Goal: Task Accomplishment & Management: Complete application form

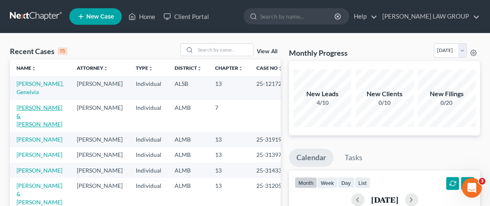
click at [38, 104] on link "[PERSON_NAME] & [PERSON_NAME]" at bounding box center [40, 116] width 46 height 24
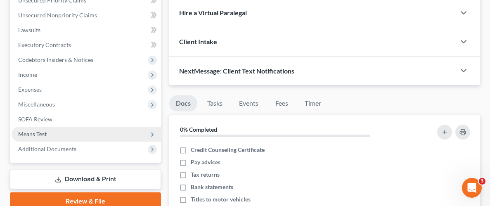
scroll to position [133, 0]
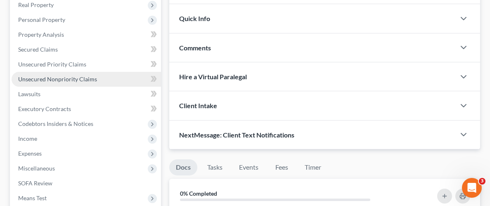
click at [66, 77] on span "Unsecured Nonpriority Claims" at bounding box center [57, 79] width 79 height 7
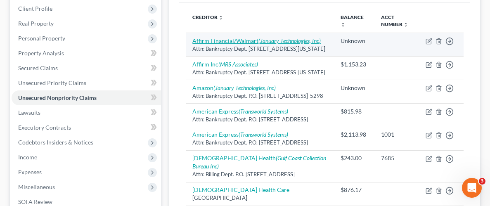
scroll to position [14, 0]
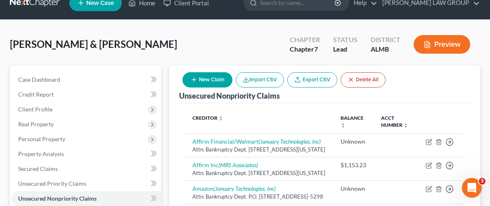
click at [195, 78] on icon "button" at bounding box center [194, 79] width 7 height 7
select select "2"
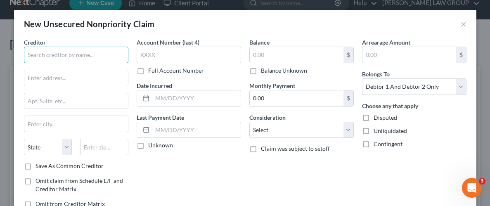
click at [58, 57] on input "text" at bounding box center [76, 55] width 105 height 17
type input "J"
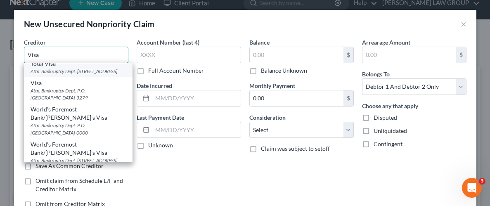
scroll to position [132, 0]
click at [27, 54] on input "Visa" at bounding box center [76, 55] width 105 height 17
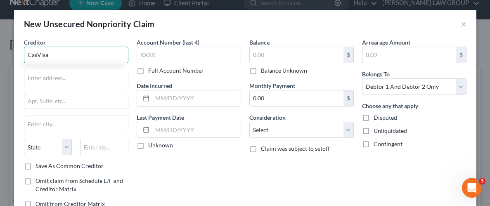
scroll to position [0, 0]
type input "Casesars Rewards Visa"
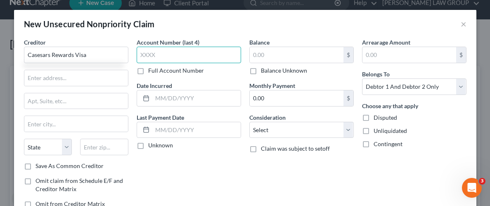
click at [180, 52] on input "text" at bounding box center [189, 55] width 105 height 17
type input "4"
type input "4997"
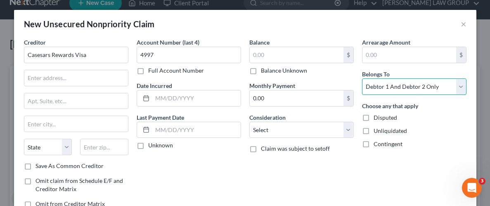
click at [421, 87] on select "Select Debtor 1 Only Debtor 2 Only Debtor 1 And Debtor 2 Only At Least One Of T…" at bounding box center [414, 86] width 105 height 17
select select "1"
click at [362, 78] on select "Select Debtor 1 Only Debtor 2 Only Debtor 1 And Debtor 2 Only At Least One Of T…" at bounding box center [414, 86] width 105 height 17
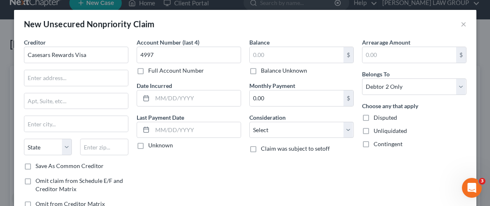
click at [374, 130] on label "Unliquidated" at bounding box center [390, 131] width 33 height 8
click at [377, 130] on input "Unliquidated" at bounding box center [379, 129] width 5 height 5
checkbox input "true"
click at [49, 55] on input "Casesars Rewards Visa" at bounding box center [76, 55] width 105 height 17
click at [95, 57] on input "Caesars Rewards Visa" at bounding box center [76, 55] width 105 height 17
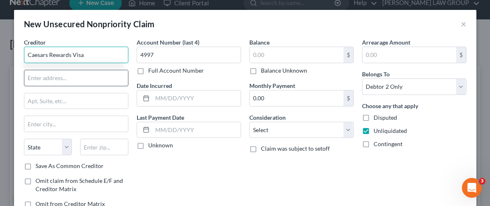
type input "Caesars Rewards Visa"
click at [78, 77] on input "text" at bounding box center [76, 78] width 104 height 16
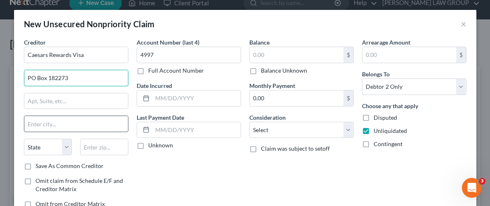
type input "PO Box 182273"
click at [58, 125] on input "text" at bounding box center [76, 124] width 104 height 16
type input "Columbus"
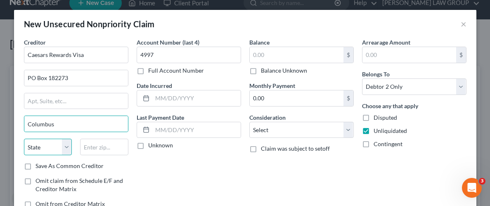
click at [53, 149] on select "State [US_STATE] AK AR AZ CA CO CT DE DC [GEOGRAPHIC_DATA] [GEOGRAPHIC_DATA] GU…" at bounding box center [48, 147] width 48 height 17
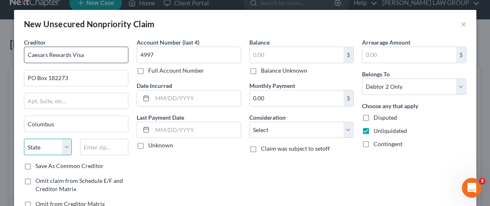
select select "36"
click at [24, 139] on select "State [US_STATE] AK AR AZ CA CO CT DE DC [GEOGRAPHIC_DATA] [GEOGRAPHIC_DATA] GU…" at bounding box center [48, 147] width 48 height 17
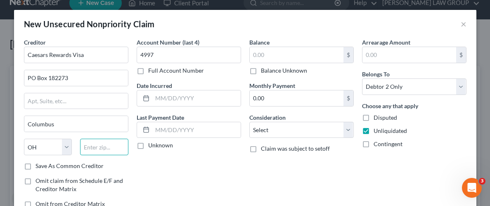
click at [107, 148] on input "text" at bounding box center [104, 147] width 48 height 17
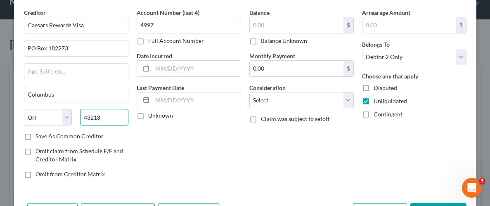
scroll to position [60, 0]
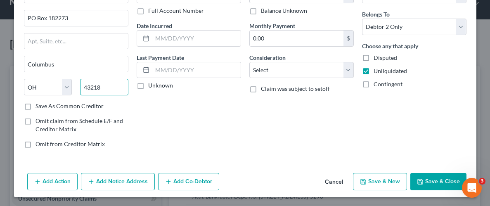
type input "43218"
click at [438, 183] on button "Save & Close" at bounding box center [439, 181] width 56 height 17
